Goal: Book appointment/travel/reservation

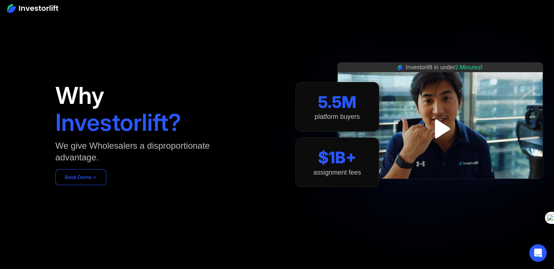
click at [87, 178] on link "Book Demo ➢" at bounding box center [80, 177] width 51 height 16
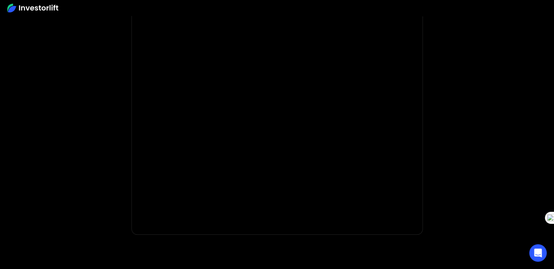
scroll to position [101, 0]
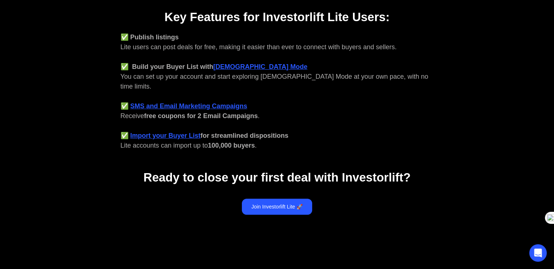
scroll to position [298, 0]
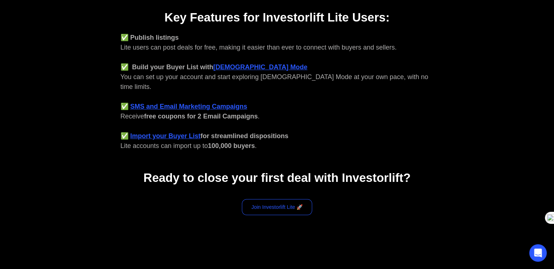
click at [268, 200] on link "Join Investorlift Lite 🚀" at bounding box center [277, 207] width 70 height 16
